Goal: Task Accomplishment & Management: Use online tool/utility

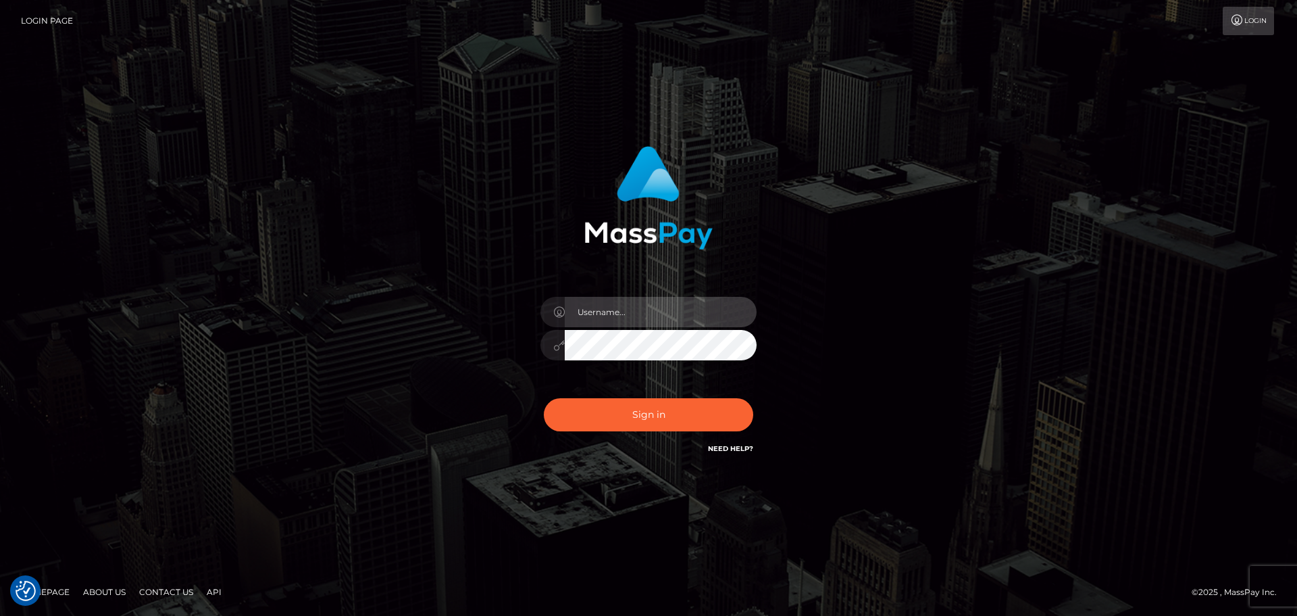
click at [606, 310] on input "text" at bounding box center [661, 312] width 192 height 30
type input "wb.le-vel.cad"
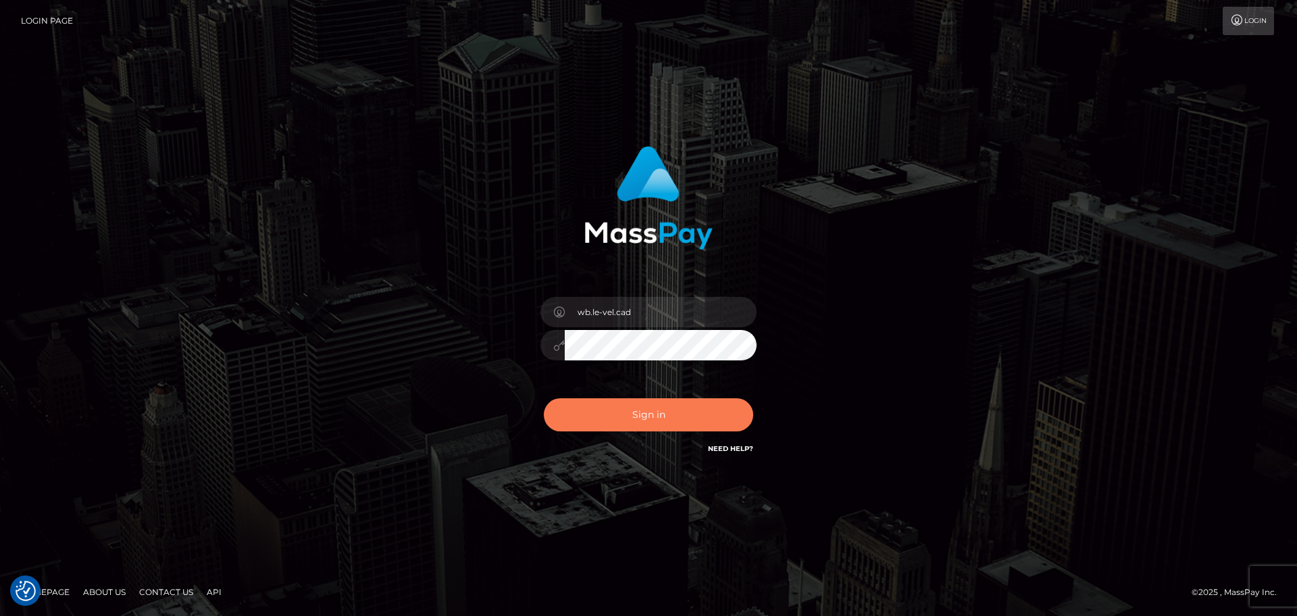
click at [612, 414] on button "Sign in" at bounding box center [648, 414] width 209 height 33
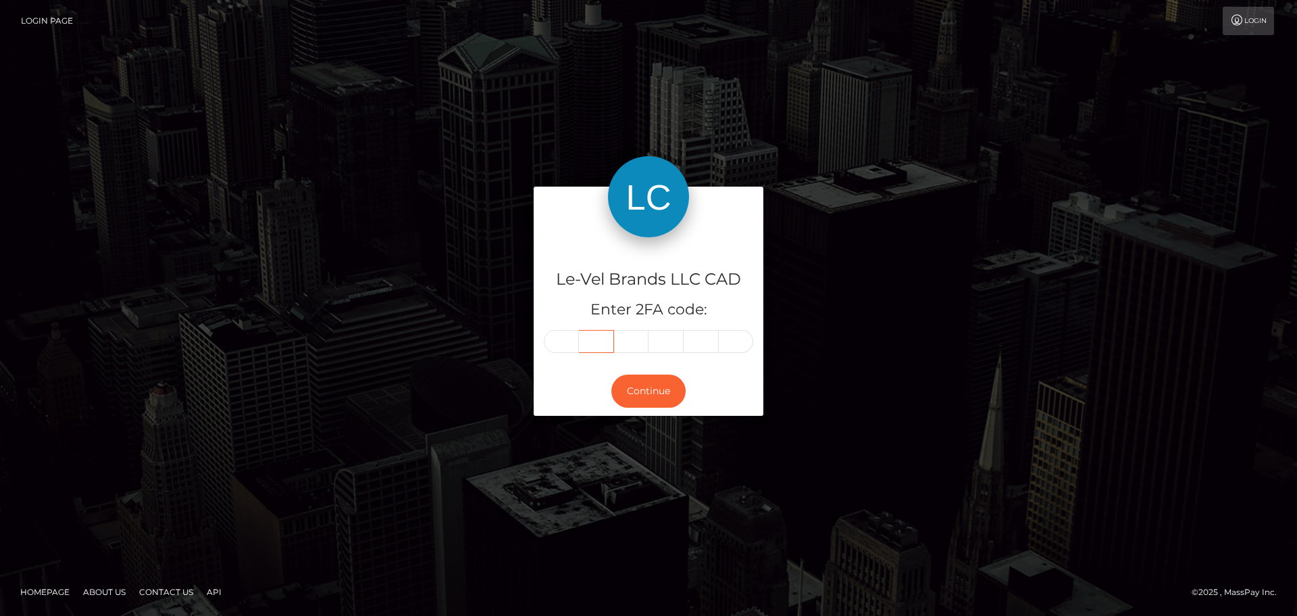
type input "4"
type input "7"
type input "4"
type input "7"
type input "0"
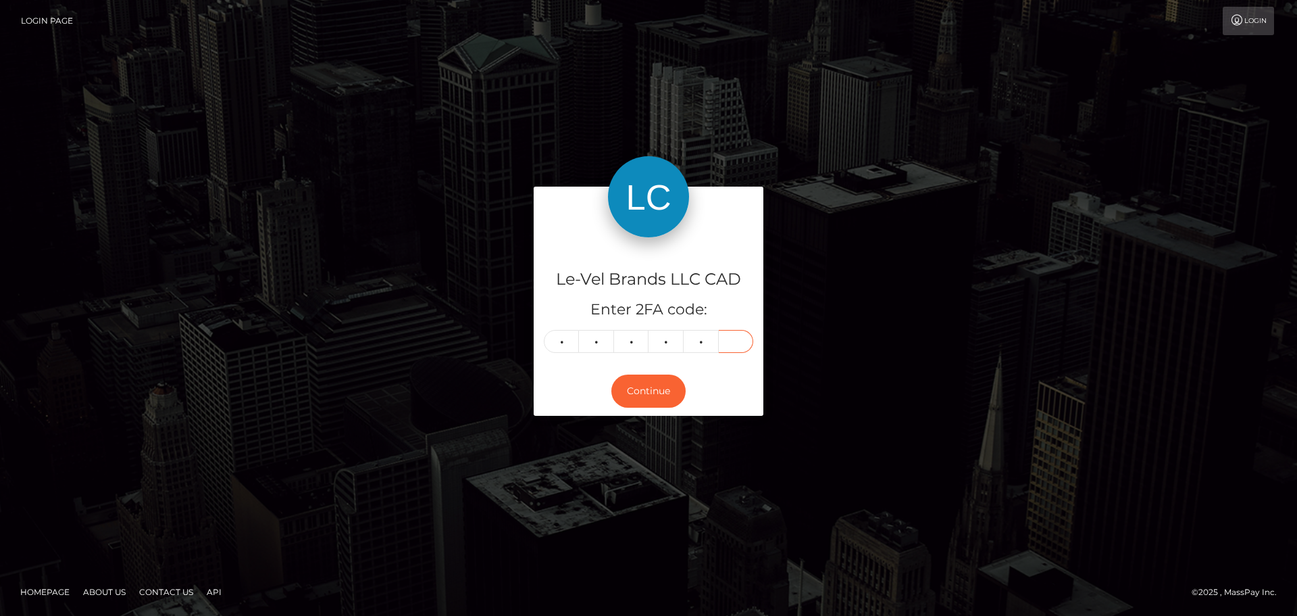
type input "9"
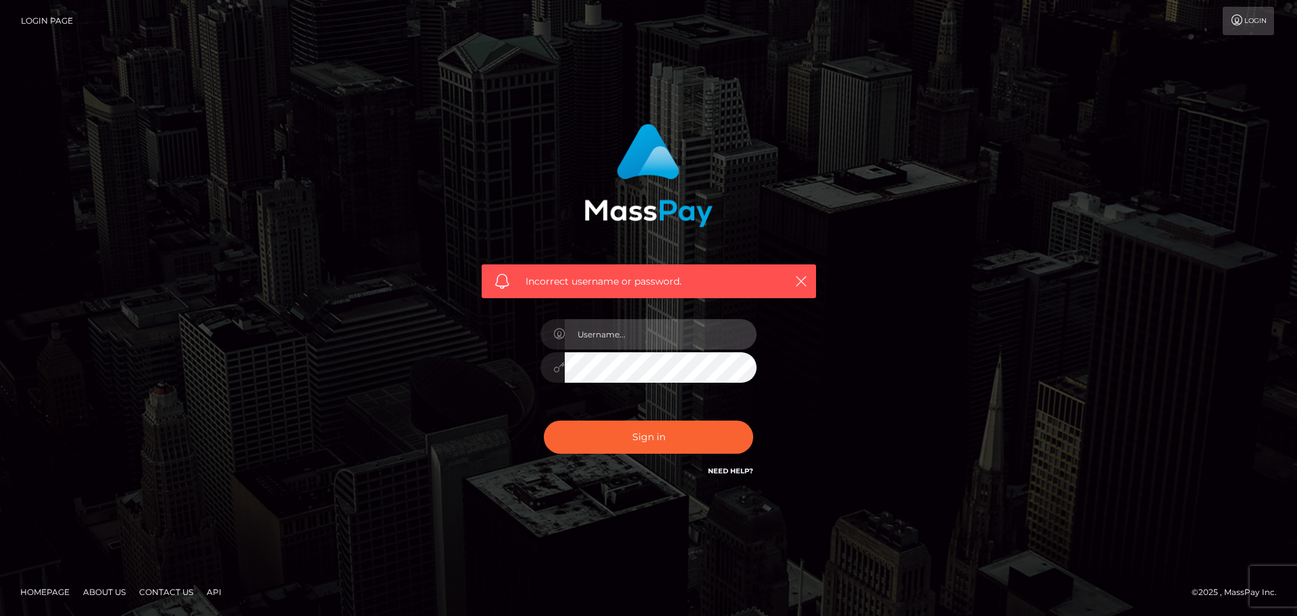
drag, startPoint x: 0, startPoint y: 0, endPoint x: 572, endPoint y: 340, distance: 665.1
click at [572, 340] on input "text" at bounding box center [661, 334] width 192 height 30
type input "wb.le-vel.cad"
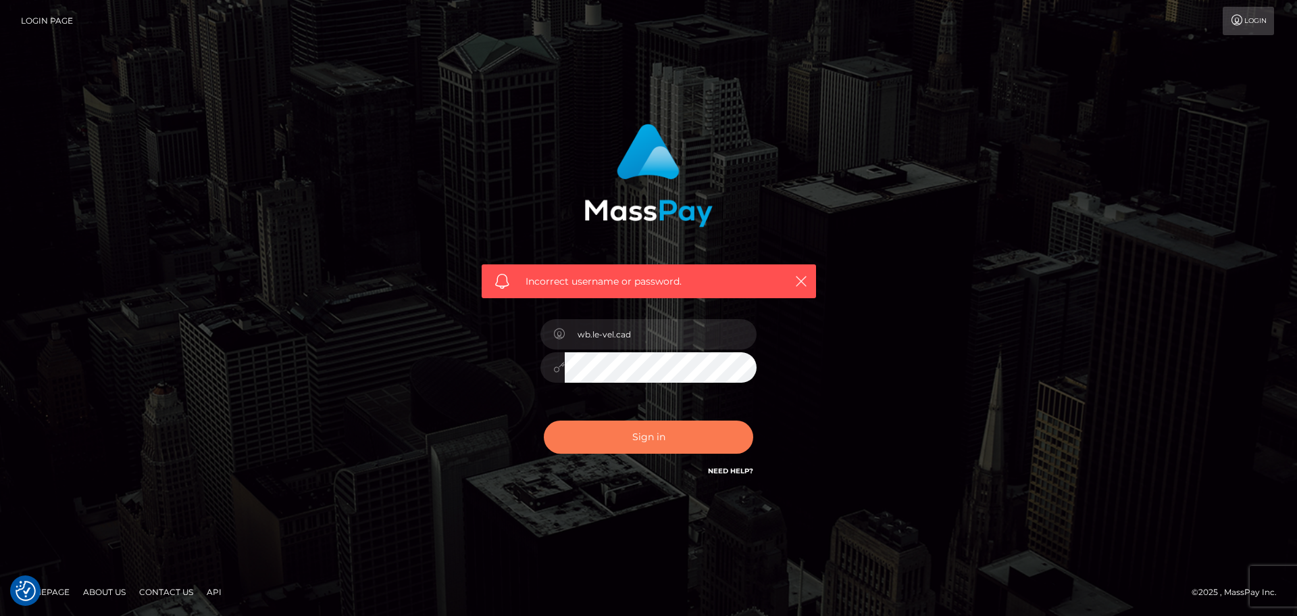
click at [638, 439] on button "Sign in" at bounding box center [648, 436] width 209 height 33
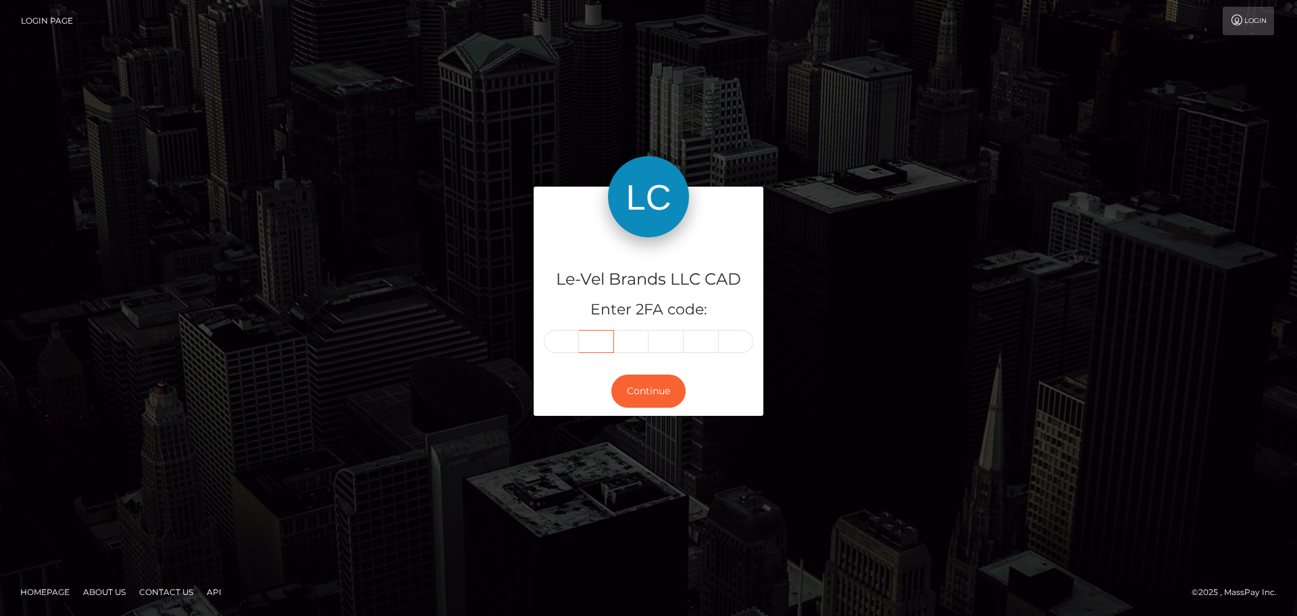
type input "5"
type input "6"
type input "0"
type input "1"
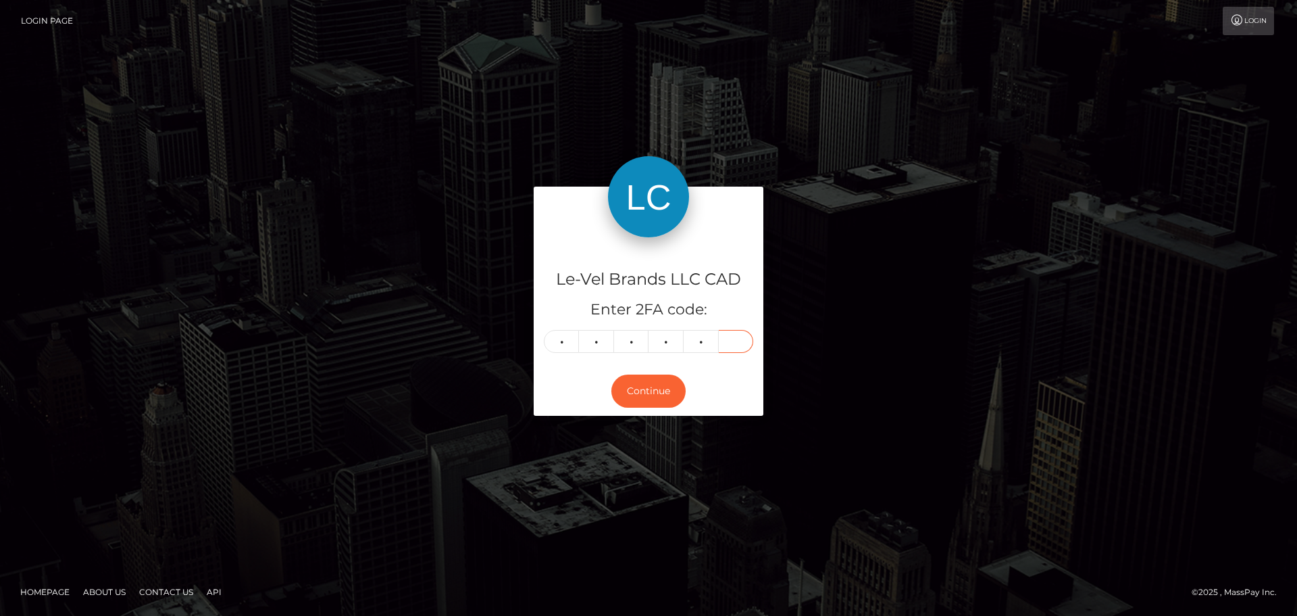
type input "6"
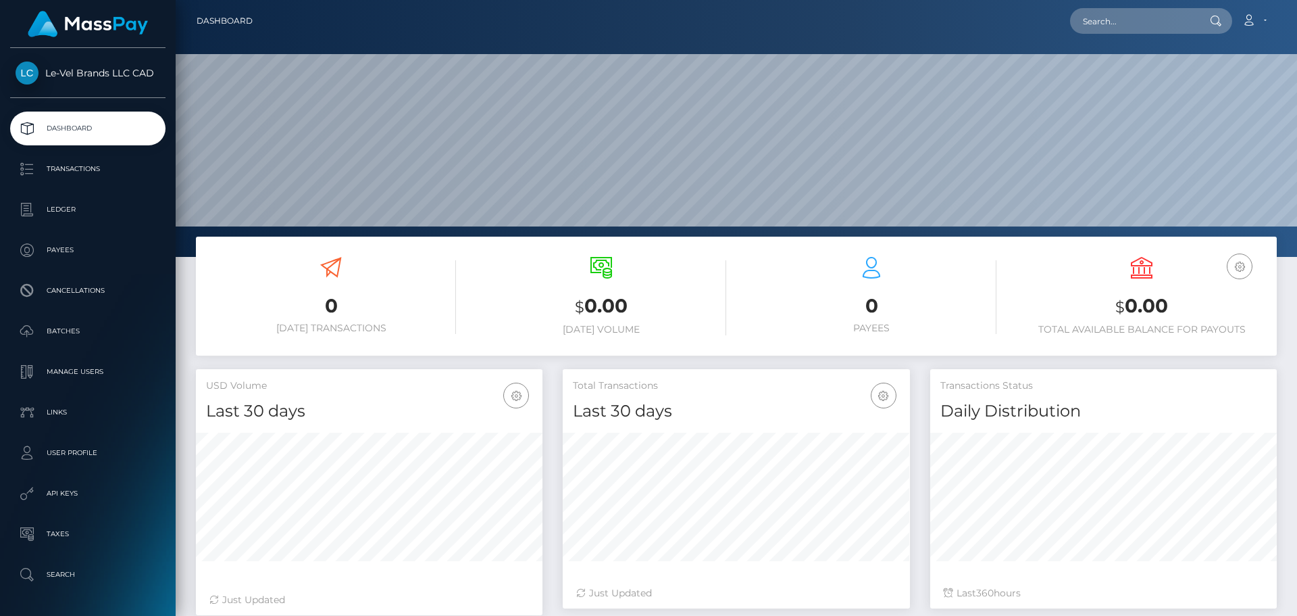
scroll to position [240, 347]
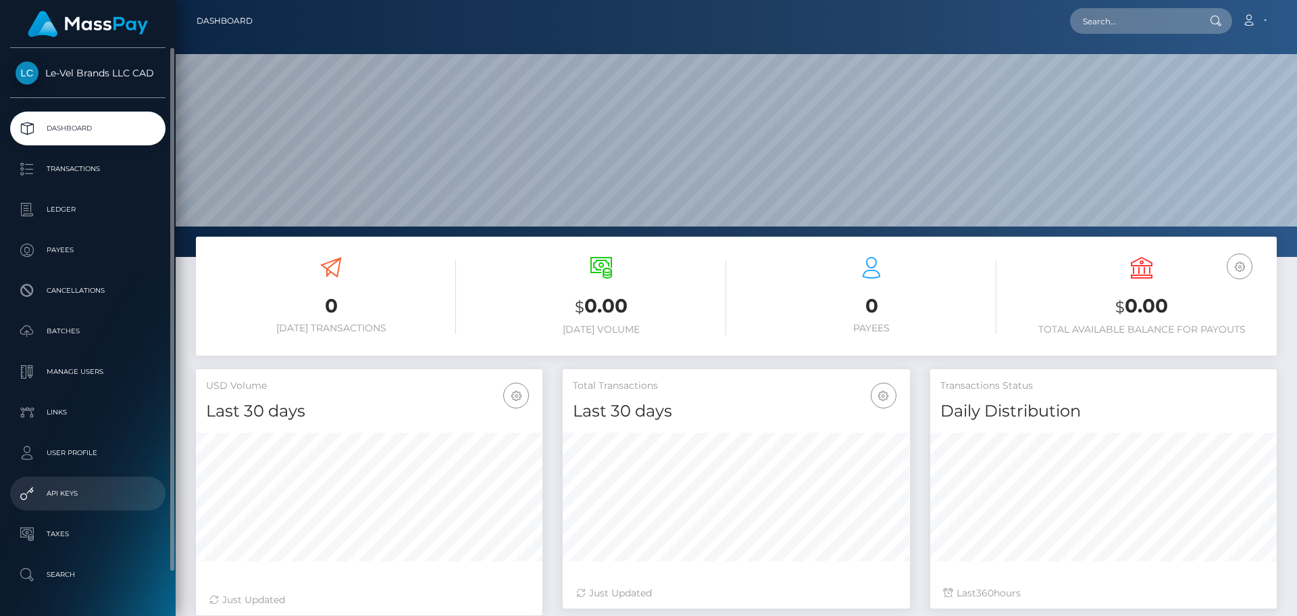
click at [63, 500] on p "API Keys" at bounding box center [88, 493] width 145 height 20
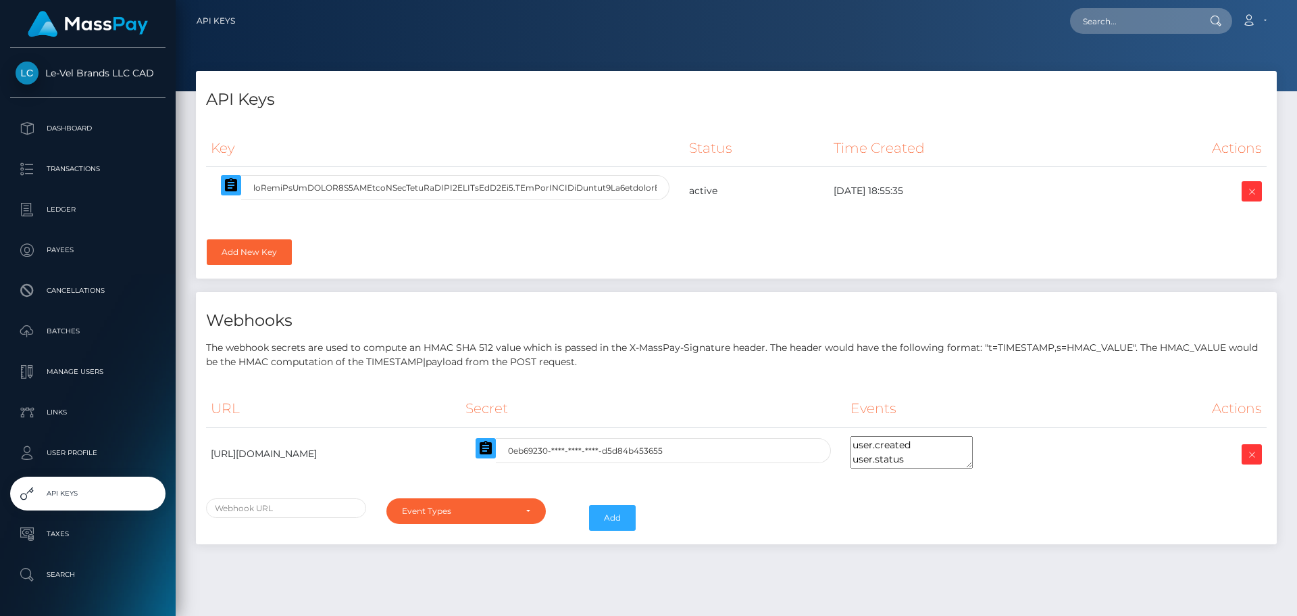
select select
click at [647, 190] on input "text" at bounding box center [455, 187] width 428 height 25
click at [220, 192] on div at bounding box center [445, 187] width 469 height 25
click at [229, 187] on icon "button" at bounding box center [231, 185] width 12 height 14
click at [239, 183] on icon "button" at bounding box center [231, 185] width 16 height 16
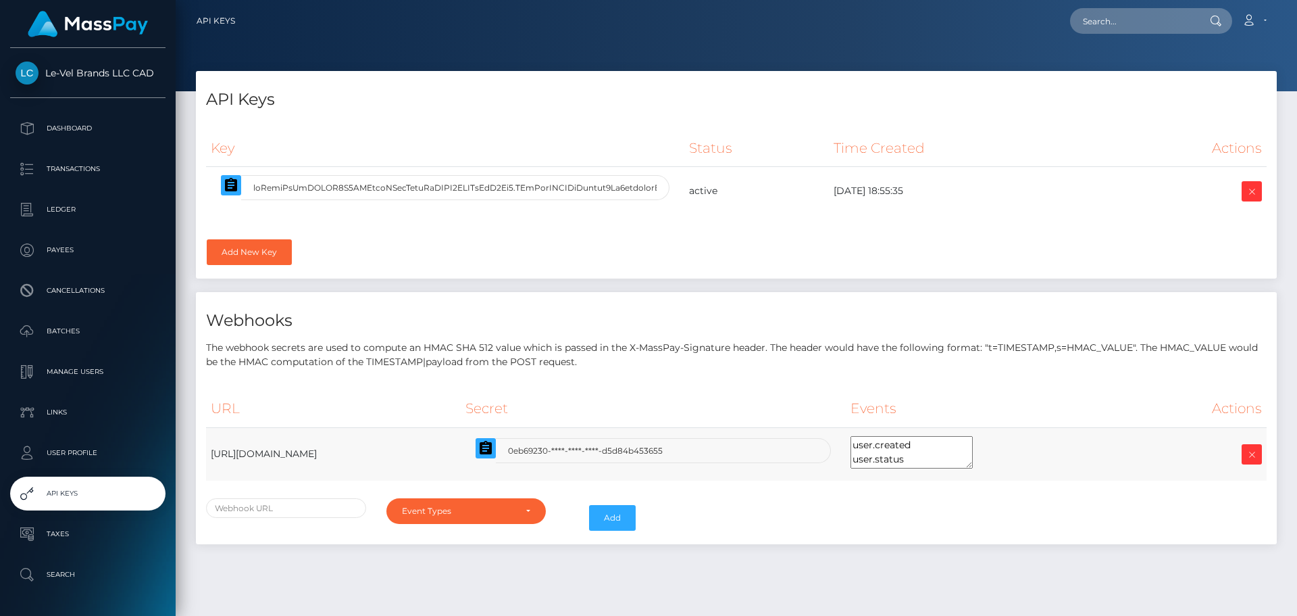
drag, startPoint x: 537, startPoint y: 452, endPoint x: 680, endPoint y: 453, distance: 143.9
click at [461, 453] on td "[URL][DOMAIN_NAME]" at bounding box center [333, 453] width 255 height 53
copy td "/webhooks/status-changed"
